Goal: Check status: Check status

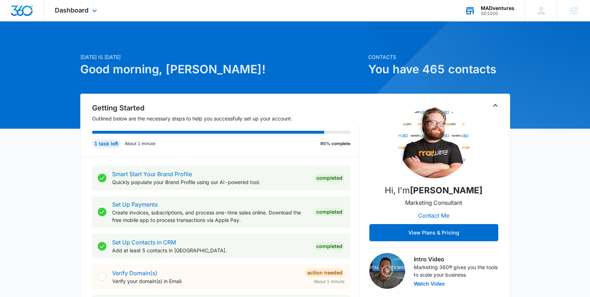
click at [490, 11] on div "SD1000" at bounding box center [497, 13] width 34 height 5
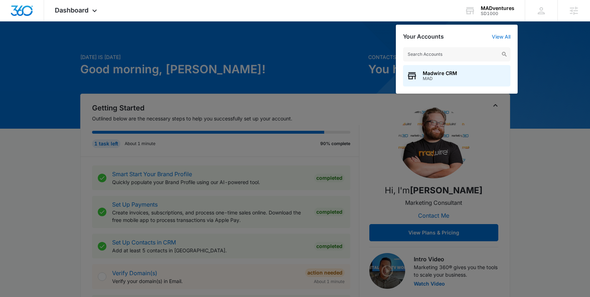
click at [308, 39] on div at bounding box center [295, 148] width 590 height 297
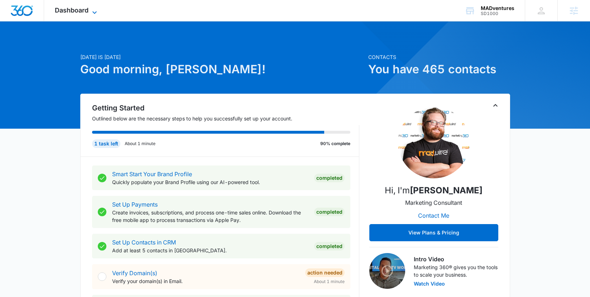
click at [74, 9] on span "Dashboard" at bounding box center [72, 10] width 34 height 8
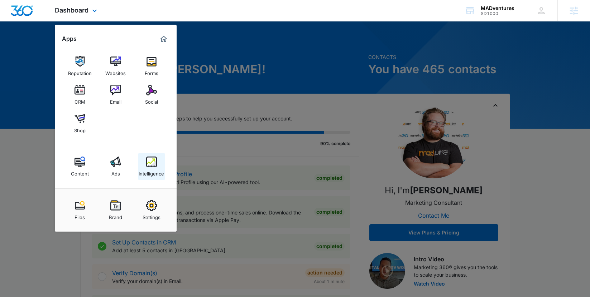
click at [149, 162] on img at bounding box center [151, 162] width 11 height 11
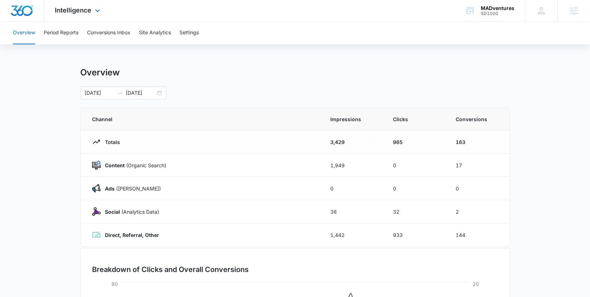
click at [28, 8] on img "Dashboard" at bounding box center [21, 10] width 23 height 11
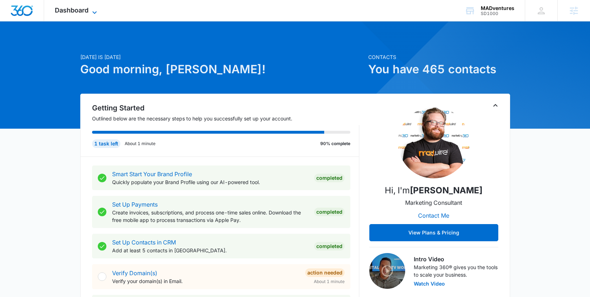
click at [72, 11] on span "Dashboard" at bounding box center [72, 10] width 34 height 8
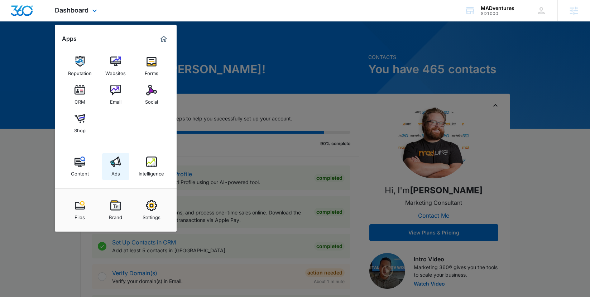
click at [115, 163] on img at bounding box center [115, 162] width 11 height 11
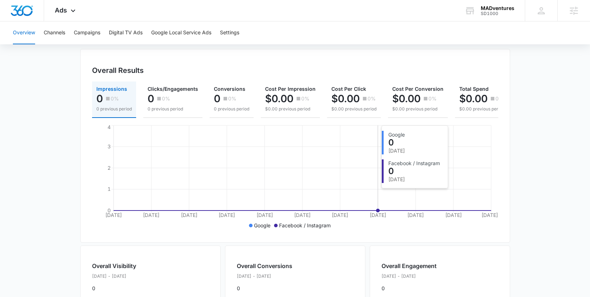
scroll to position [74, 0]
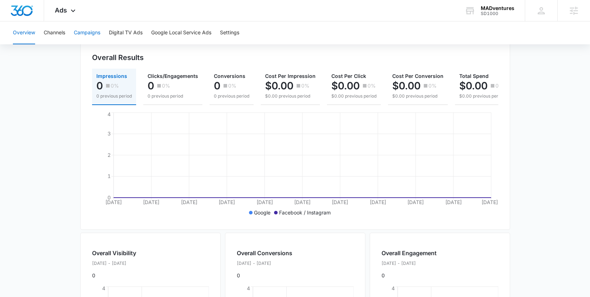
click at [79, 30] on button "Campaigns" at bounding box center [87, 32] width 26 height 23
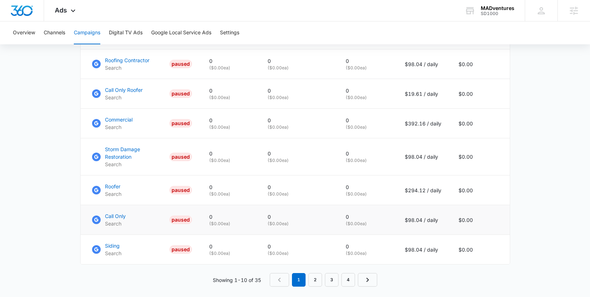
scroll to position [448, 0]
click at [126, 160] on p "Search" at bounding box center [136, 164] width 62 height 8
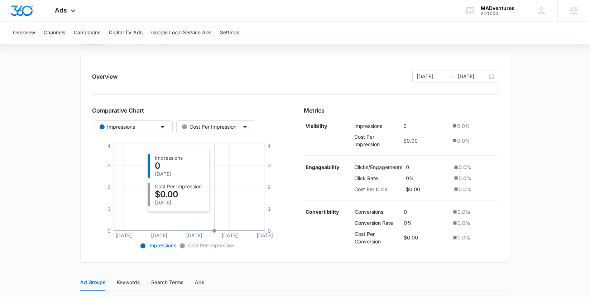
scroll to position [2, 0]
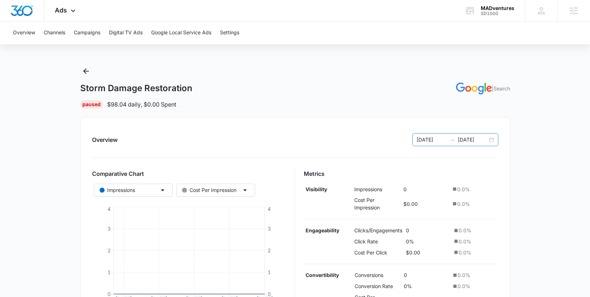
click at [492, 140] on div "[DATE] [DATE]" at bounding box center [455, 140] width 86 height 13
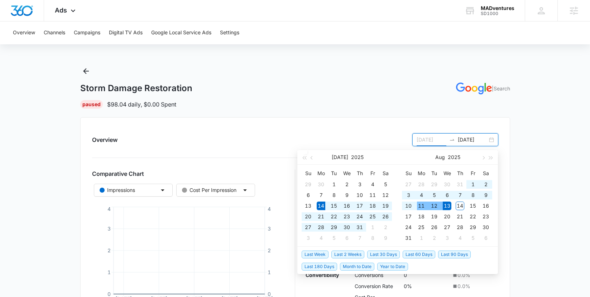
type input "[DATE]"
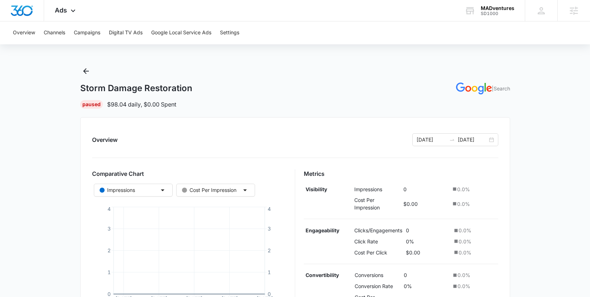
click at [403, 129] on div "Overview 07/14/2025 08/13/2025 Comparative Chart Impressions Cost Per Impressio…" at bounding box center [295, 221] width 430 height 209
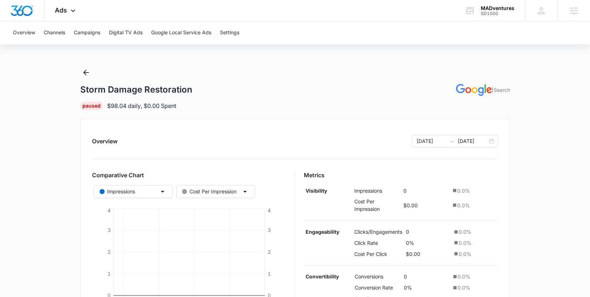
scroll to position [0, 0]
click at [20, 11] on img "Dashboard" at bounding box center [21, 10] width 23 height 11
